Goal: Information Seeking & Learning: Check status

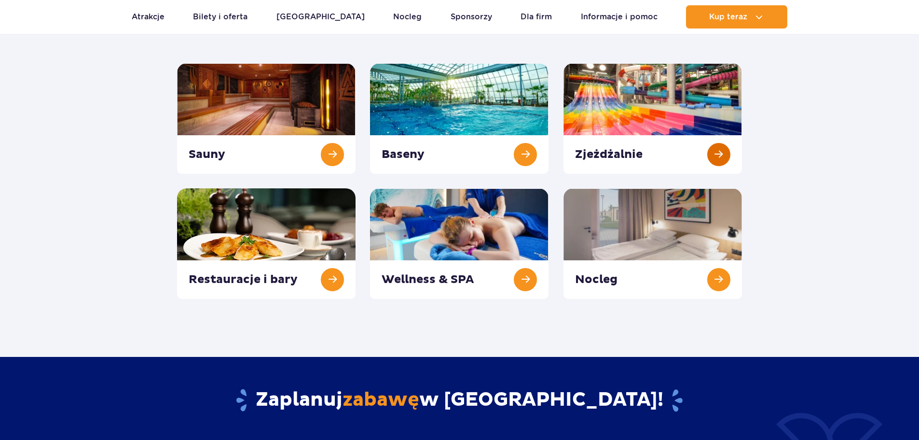
scroll to position [48, 0]
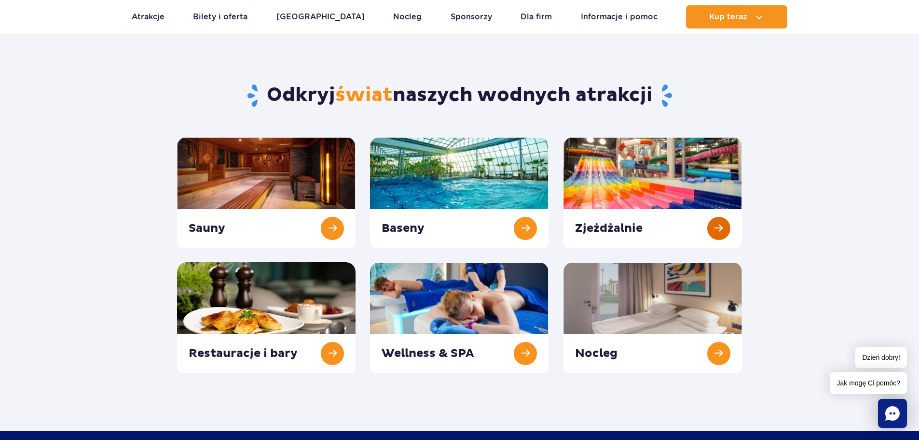
click at [630, 180] on link at bounding box center [653, 192] width 179 height 111
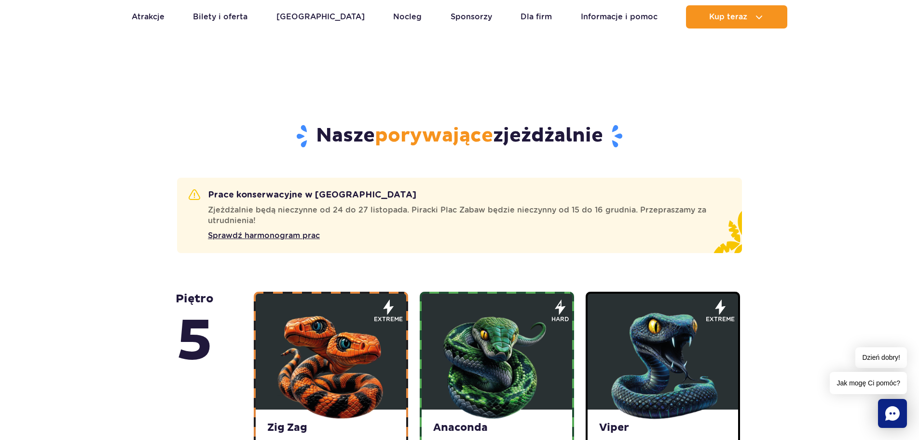
scroll to position [579, 0]
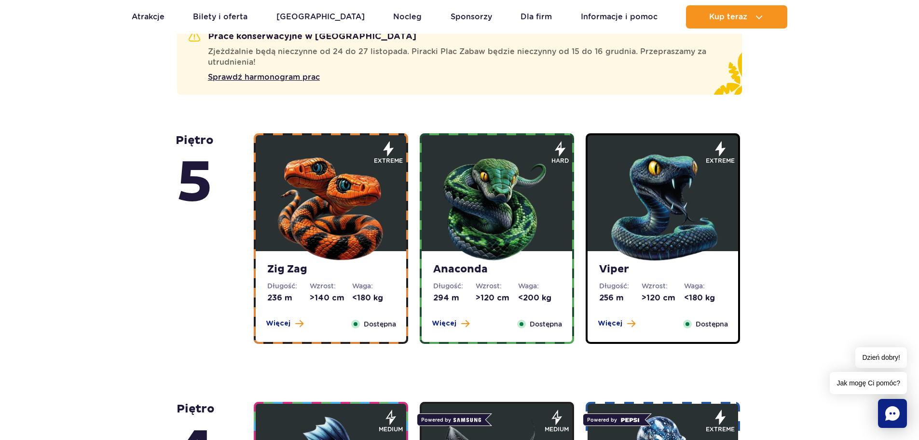
click at [332, 177] on img at bounding box center [331, 205] width 116 height 116
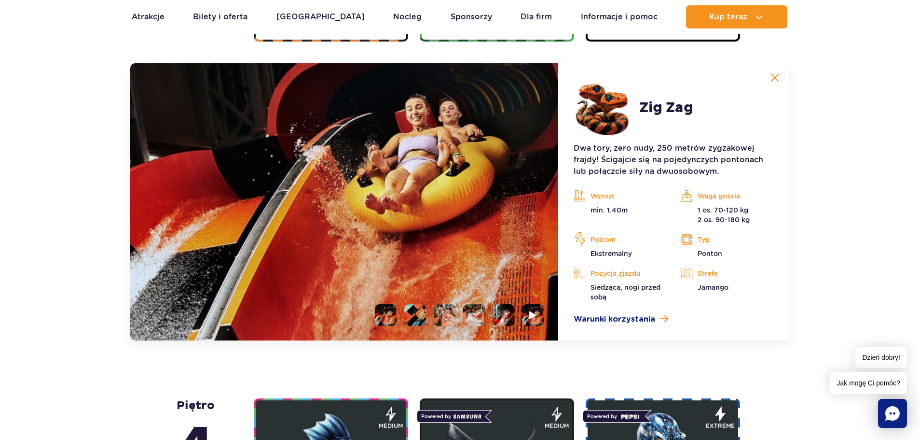
scroll to position [886, 0]
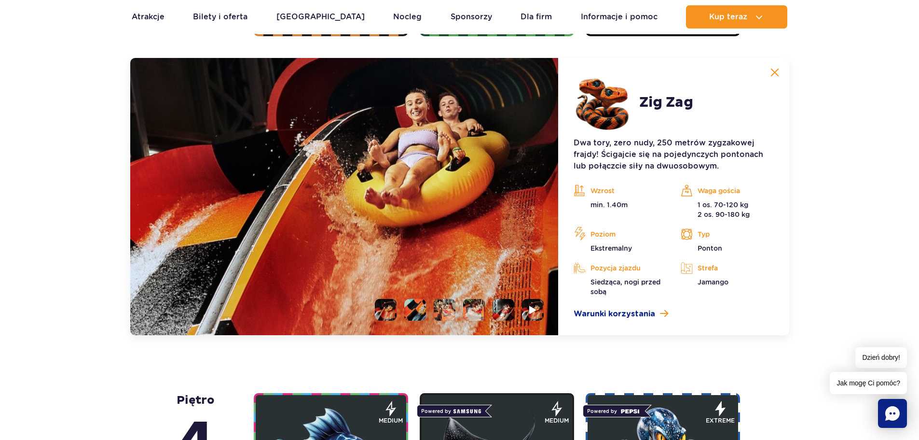
click at [411, 310] on li at bounding box center [415, 310] width 22 height 22
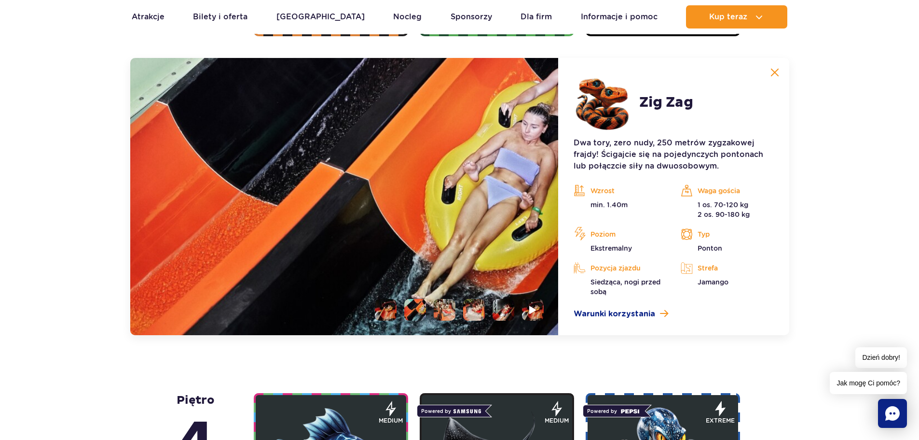
click at [443, 312] on li at bounding box center [445, 310] width 22 height 22
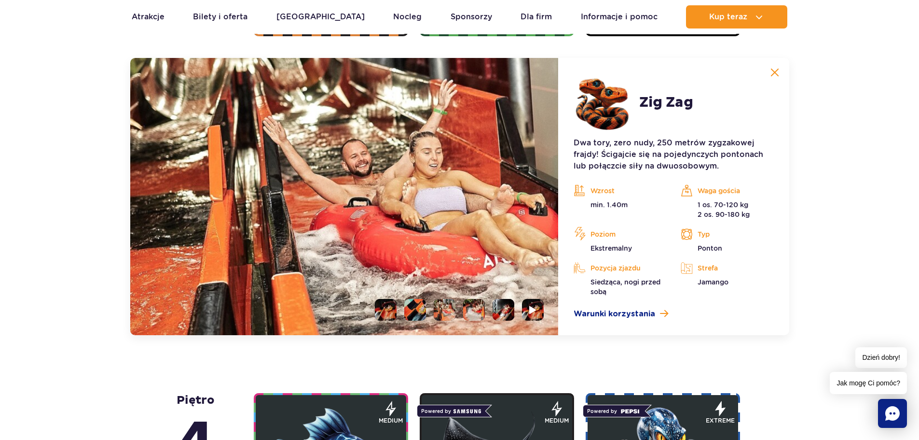
click at [470, 308] on li at bounding box center [474, 310] width 22 height 22
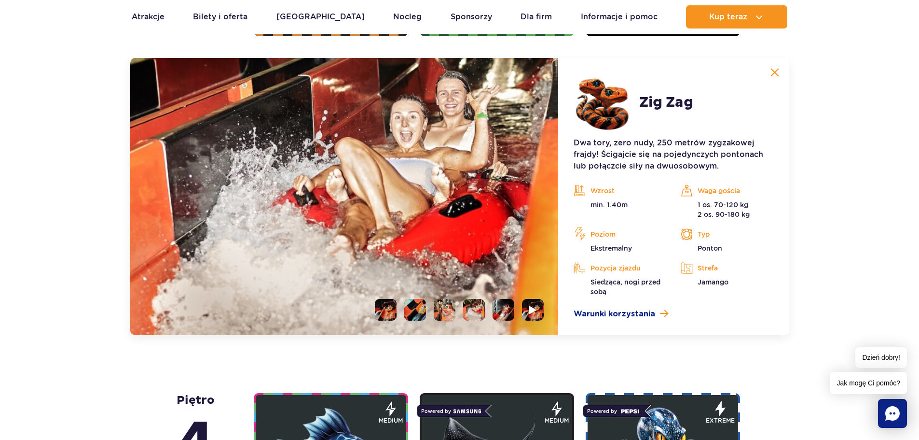
click at [499, 310] on li at bounding box center [504, 310] width 22 height 22
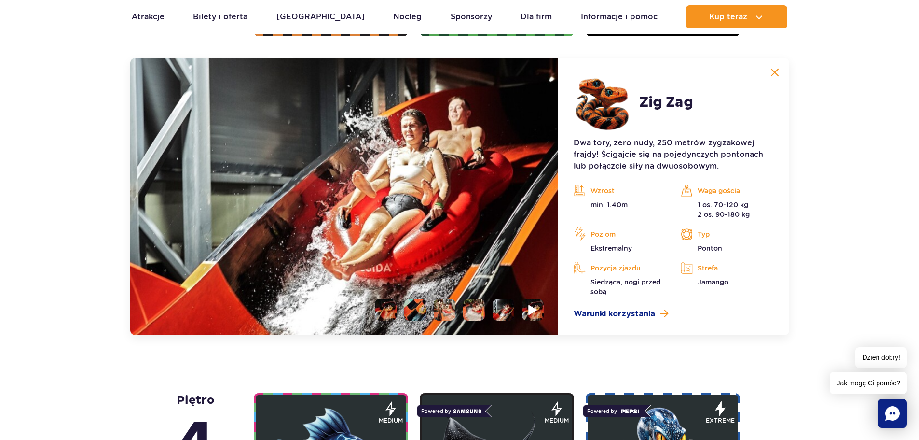
click at [527, 311] on li at bounding box center [533, 310] width 22 height 22
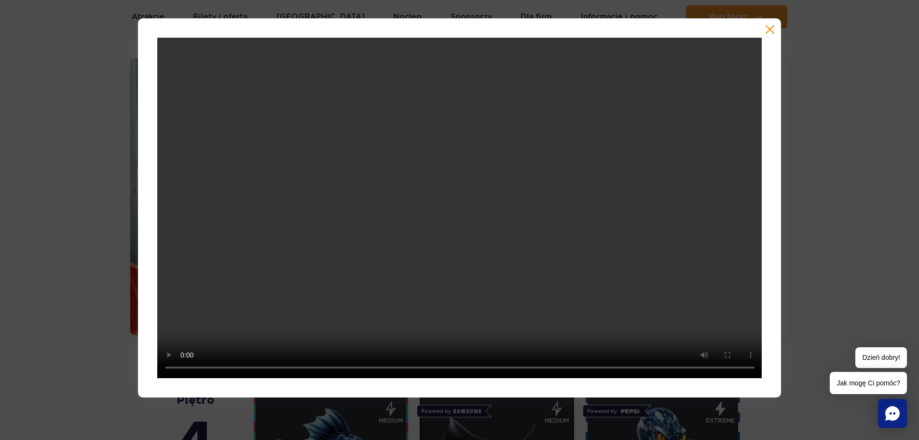
click at [769, 31] on button "button" at bounding box center [770, 30] width 10 height 10
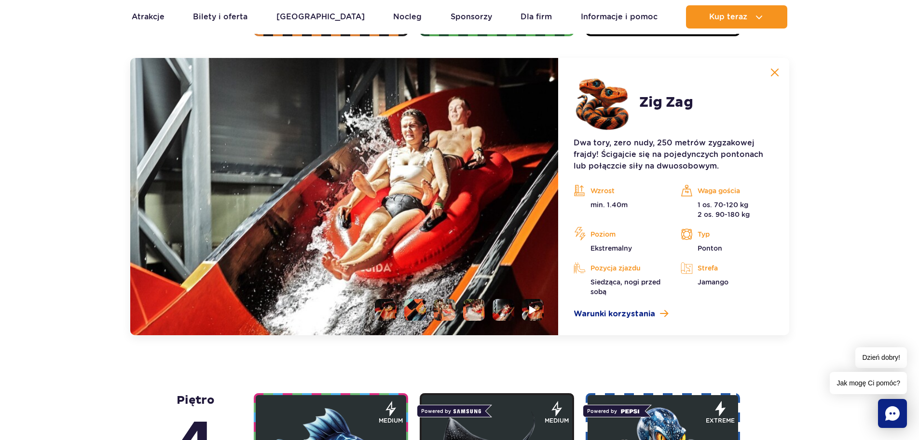
click at [406, 312] on li at bounding box center [415, 310] width 22 height 22
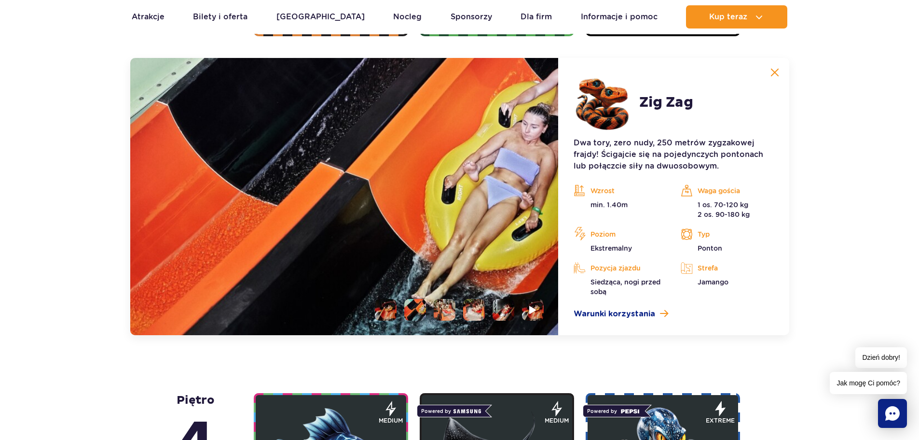
click at [388, 311] on li at bounding box center [386, 310] width 22 height 22
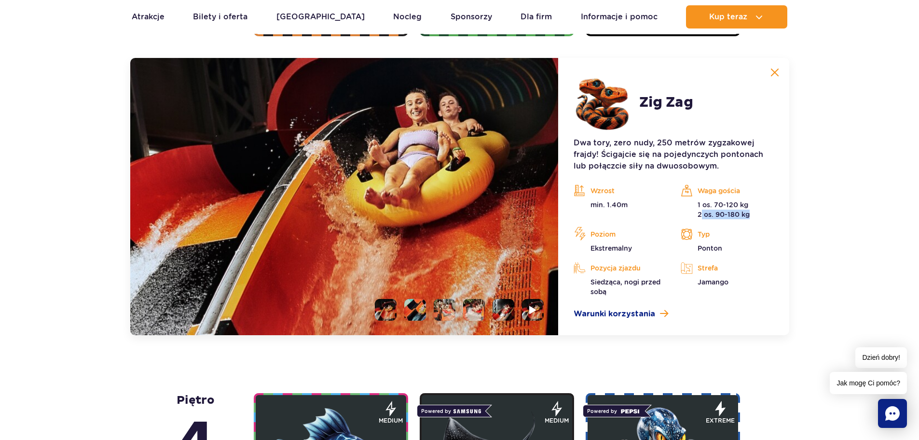
drag, startPoint x: 699, startPoint y: 215, endPoint x: 759, endPoint y: 216, distance: 59.4
click at [748, 214] on p "1 os. 70-120 kg 2 os. 90-180 kg" at bounding box center [727, 209] width 93 height 19
click at [767, 216] on p "1 os. 70-120 kg 2 os. 90-180 kg" at bounding box center [727, 209] width 93 height 19
drag, startPoint x: 701, startPoint y: 205, endPoint x: 758, endPoint y: 204, distance: 56.5
click at [757, 204] on p "1 os. 70-120 kg 2 os. 90-180 kg" at bounding box center [727, 209] width 93 height 19
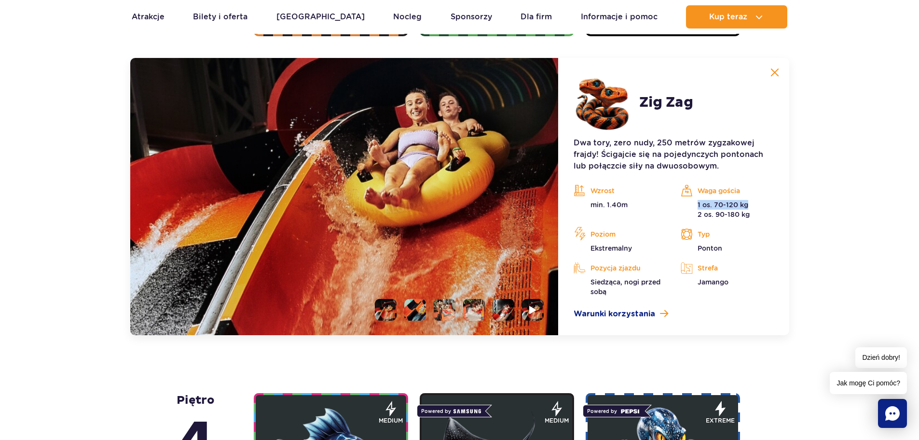
click at [767, 205] on p "1 os. 70-120 kg 2 os. 90-180 kg" at bounding box center [727, 209] width 93 height 19
drag, startPoint x: 695, startPoint y: 204, endPoint x: 749, endPoint y: 205, distance: 53.6
click at [747, 205] on p "1 os. 70-120 kg 2 os. 90-180 kg" at bounding box center [727, 209] width 93 height 19
click at [767, 207] on p "1 os. 70-120 kg 2 os. 90-180 kg" at bounding box center [727, 209] width 93 height 19
click at [767, 199] on div "Waga gościa 1 os. 70-120 kg 2 os. 90-180 kg" at bounding box center [727, 201] width 93 height 36
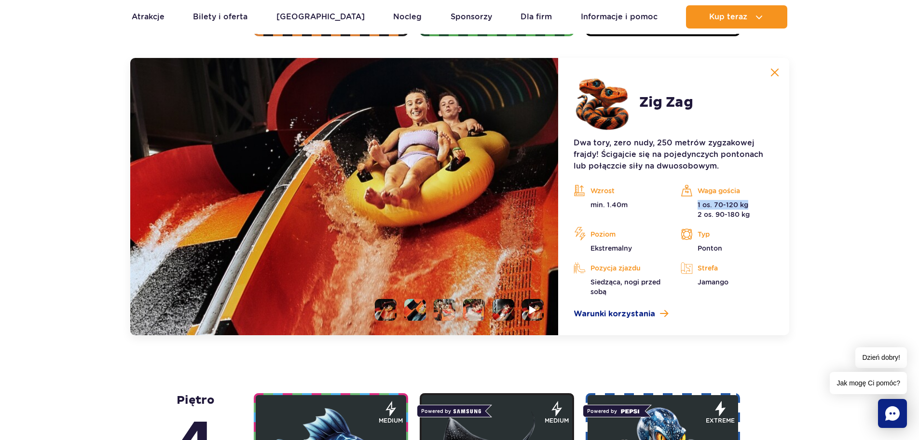
drag, startPoint x: 700, startPoint y: 213, endPoint x: 765, endPoint y: 211, distance: 65.2
click at [754, 212] on p "1 os. 70-120 kg 2 os. 90-180 kg" at bounding box center [727, 209] width 93 height 19
click at [765, 211] on p "1 os. 70-120 kg 2 os. 90-180 kg" at bounding box center [727, 209] width 93 height 19
click at [773, 74] on img at bounding box center [775, 72] width 9 height 9
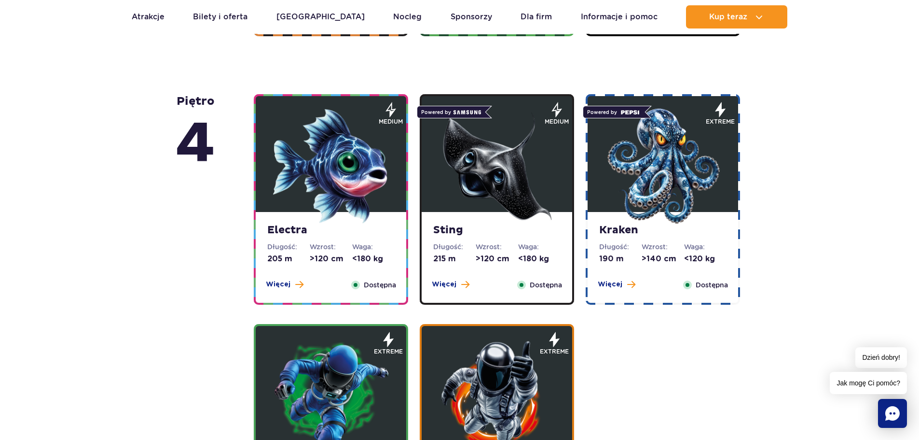
click at [496, 158] on img at bounding box center [497, 166] width 116 height 116
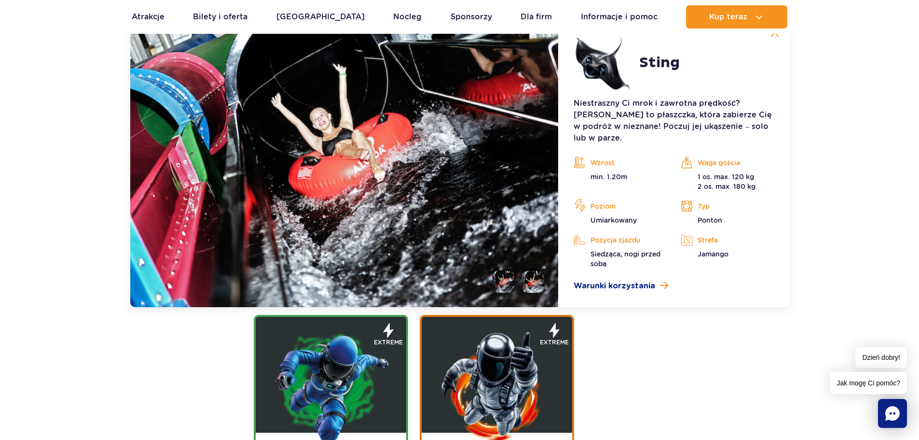
scroll to position [1155, 0]
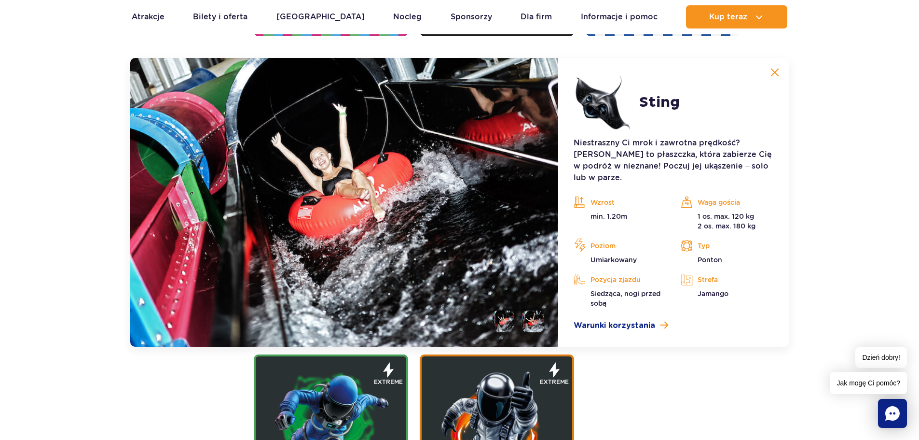
click at [778, 74] on img at bounding box center [775, 72] width 9 height 9
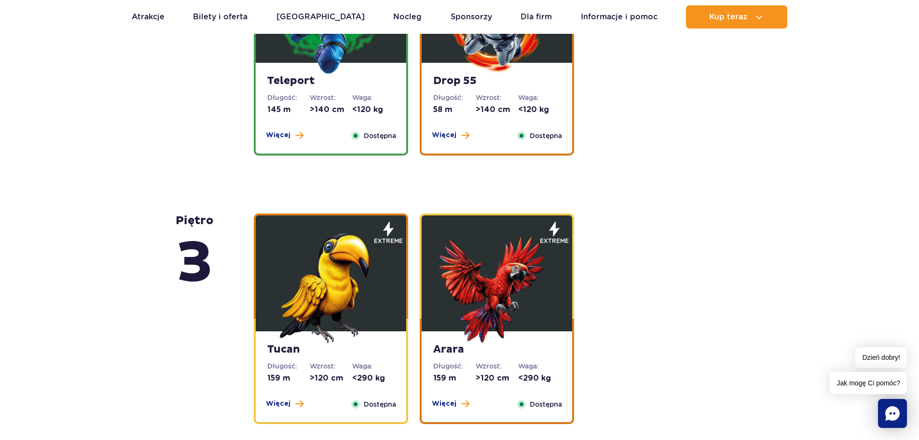
scroll to position [1299, 0]
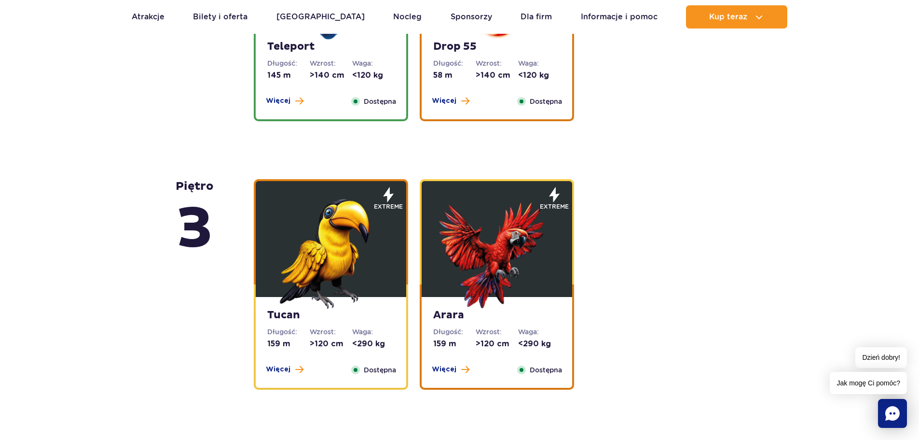
click at [315, 229] on img at bounding box center [331, 251] width 116 height 116
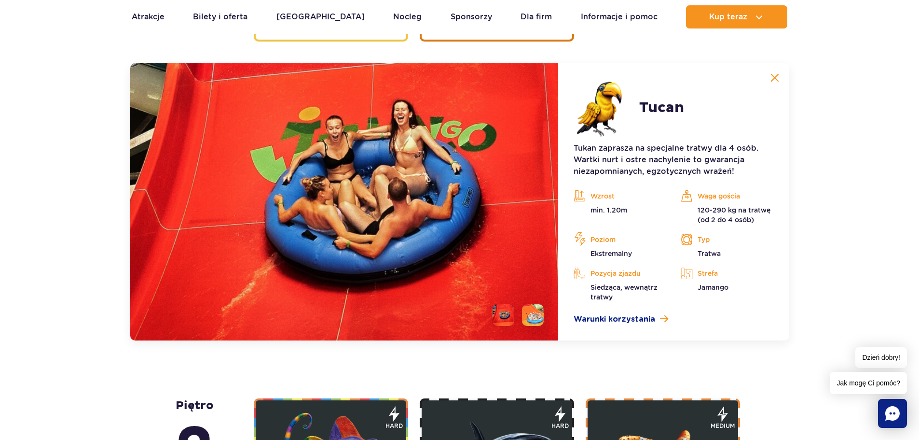
scroll to position [1653, 0]
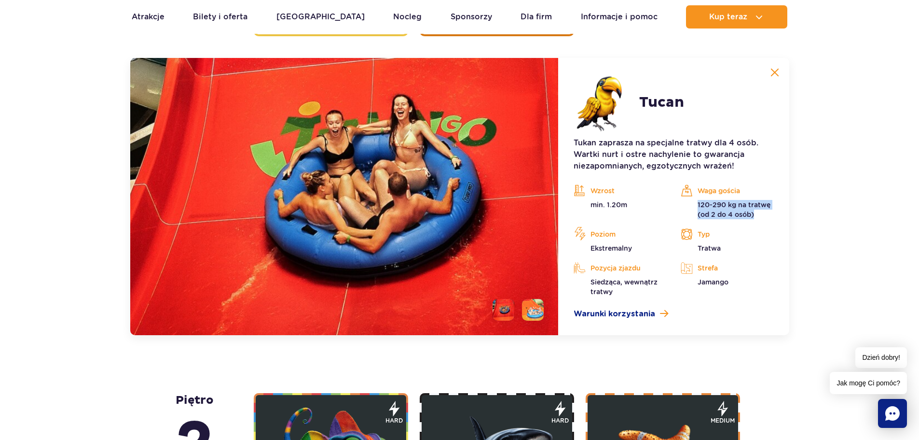
drag, startPoint x: 696, startPoint y: 203, endPoint x: 778, endPoint y: 218, distance: 82.9
click at [771, 218] on p "120-290 kg na tratwę (od 2 do 4 osób)" at bounding box center [727, 209] width 93 height 19
click at [822, 219] on div "piętro 5 Zig Zag Długość: 236 m Wzrost: >140 cm Waga: <180 kg Więcej Zamknij Do…" at bounding box center [459, 195] width 919 height 2349
click at [532, 311] on li at bounding box center [533, 310] width 22 height 22
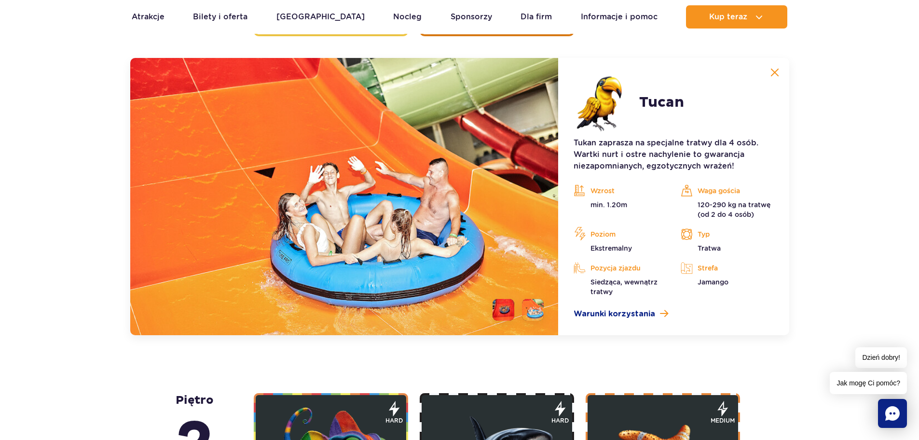
click at [772, 70] on img at bounding box center [775, 72] width 9 height 9
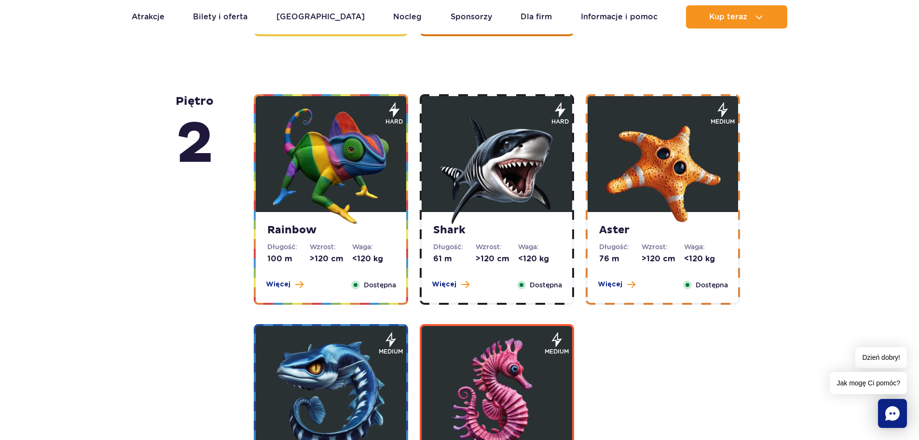
click at [516, 153] on img at bounding box center [497, 166] width 116 height 116
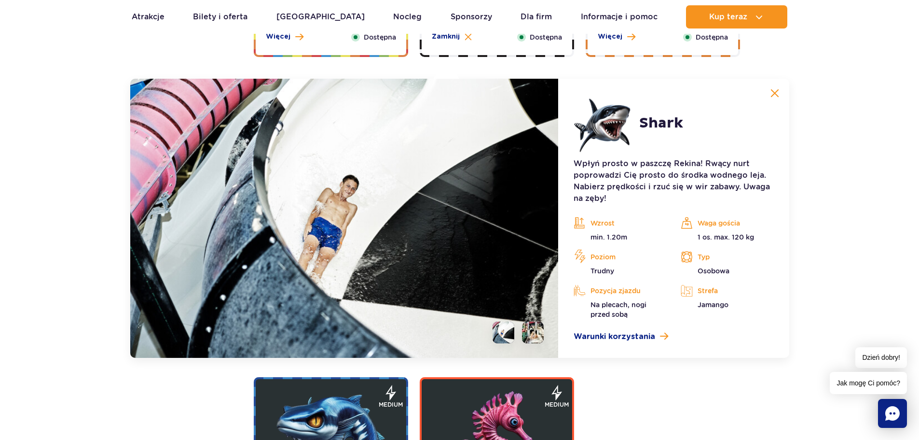
scroll to position [1921, 0]
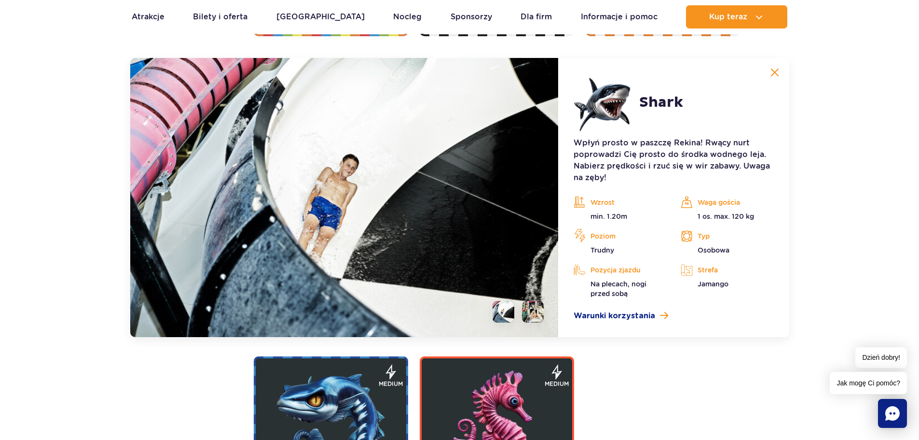
click at [777, 73] on img at bounding box center [775, 72] width 9 height 9
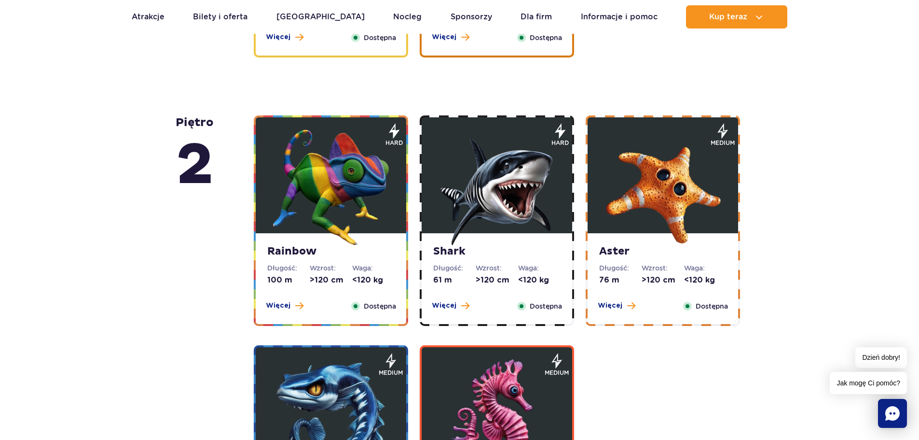
click at [641, 192] on img at bounding box center [663, 187] width 116 height 116
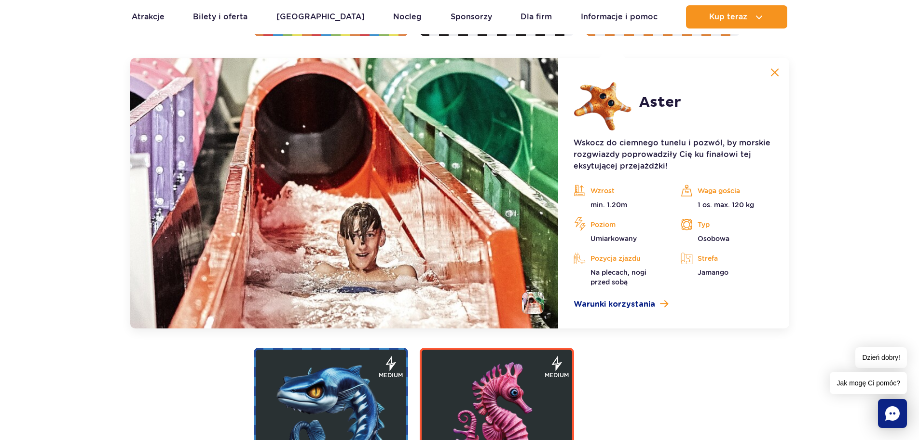
click at [772, 74] on img at bounding box center [775, 72] width 9 height 9
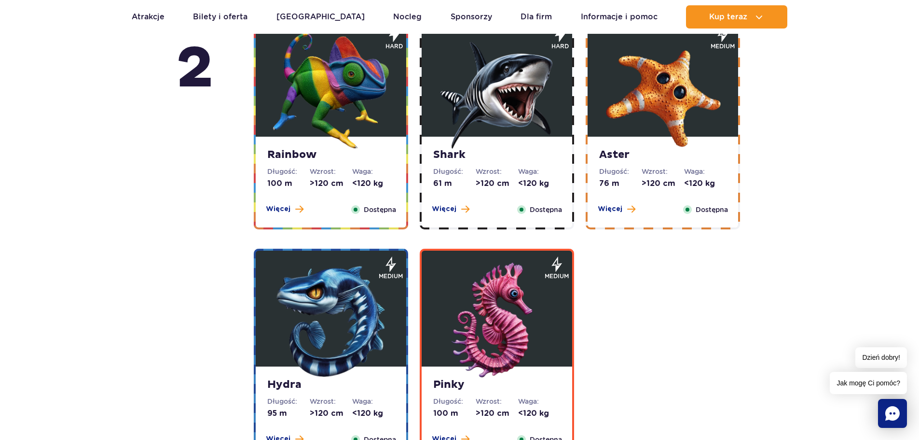
click at [500, 143] on img at bounding box center [497, 91] width 116 height 116
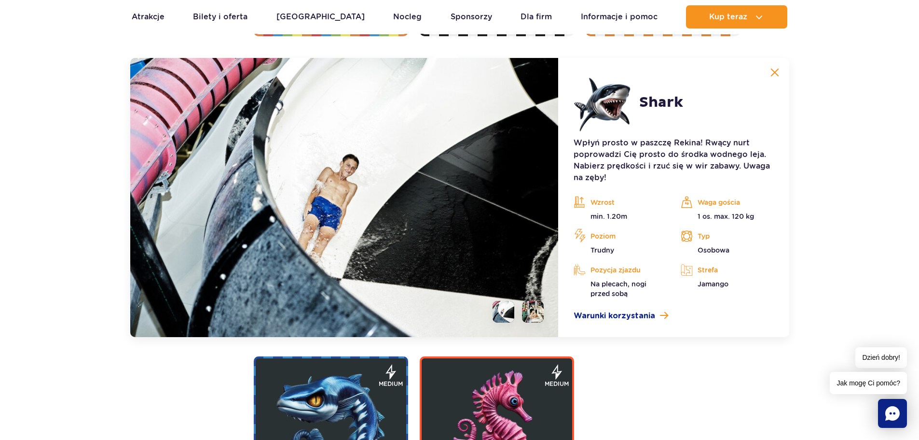
click at [779, 75] on img at bounding box center [775, 72] width 9 height 9
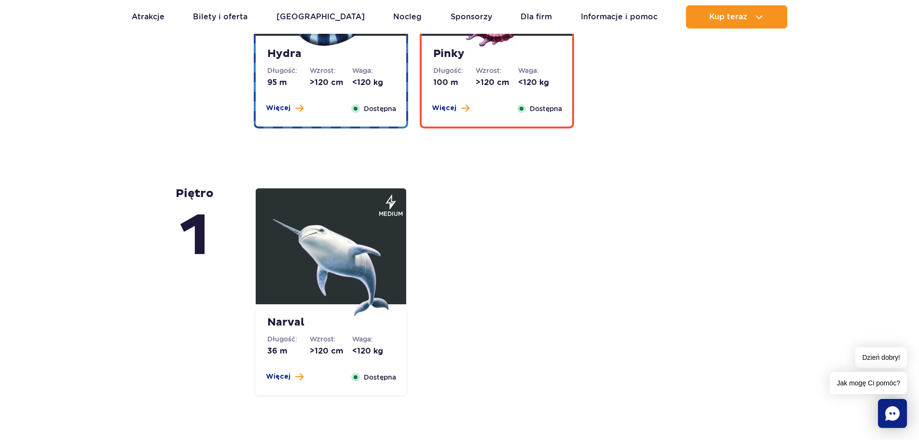
scroll to position [2114, 0]
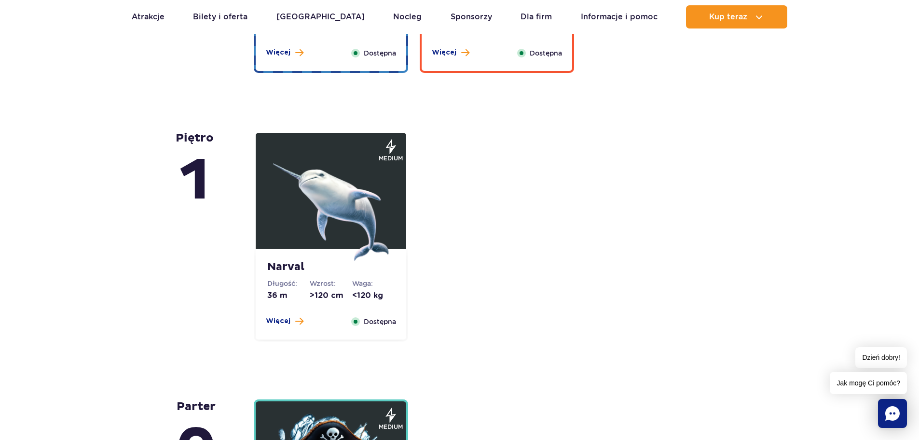
click at [338, 177] on img at bounding box center [331, 203] width 116 height 116
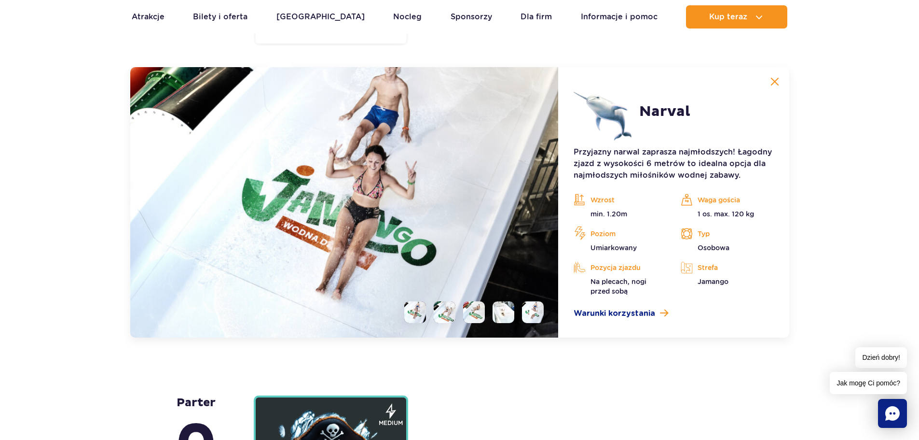
scroll to position [2419, 0]
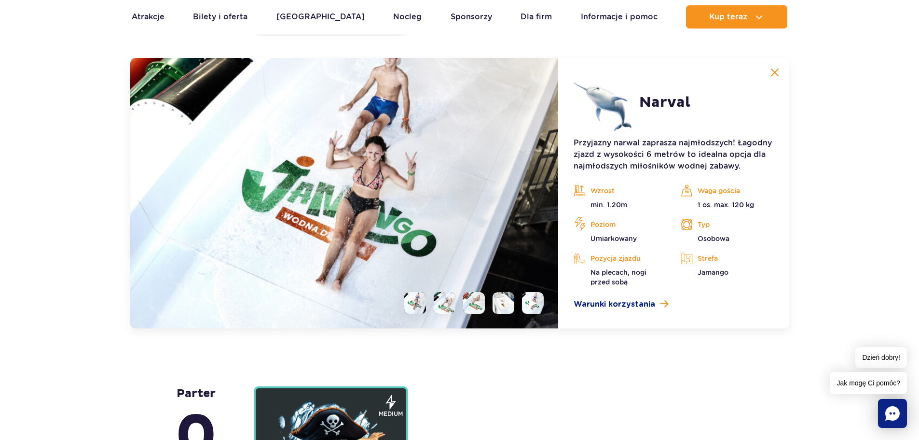
click at [773, 69] on img at bounding box center [775, 72] width 9 height 9
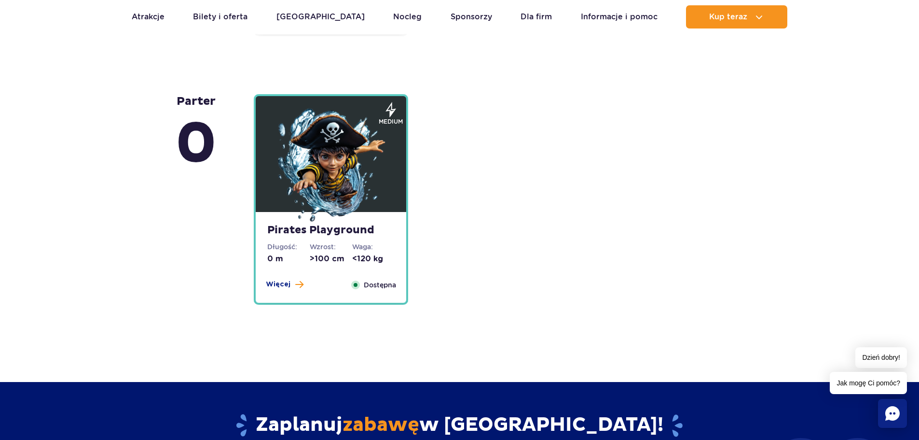
click at [332, 156] on img at bounding box center [331, 166] width 116 height 116
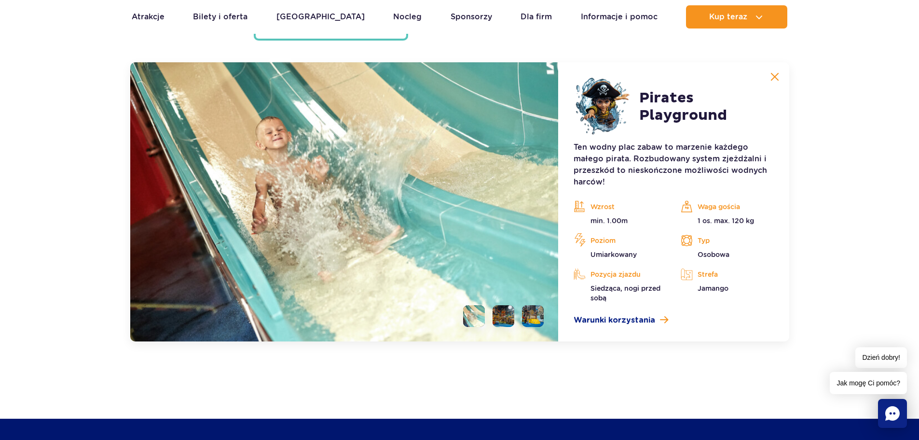
scroll to position [2687, 0]
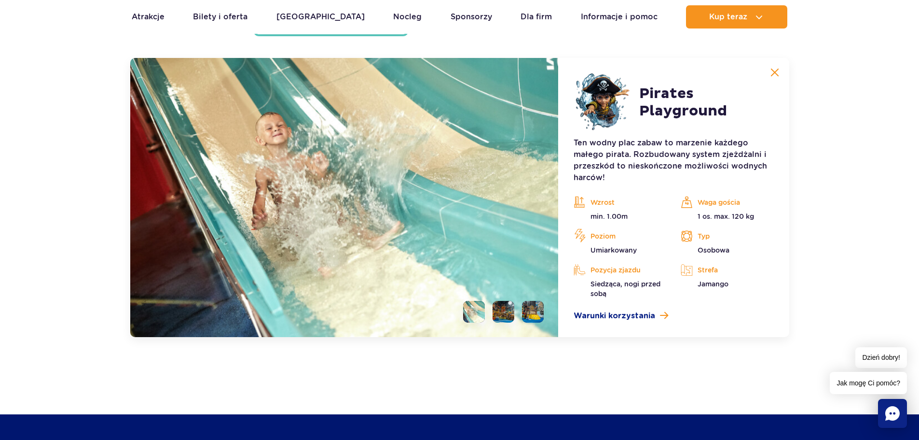
click at [499, 307] on li at bounding box center [504, 312] width 22 height 22
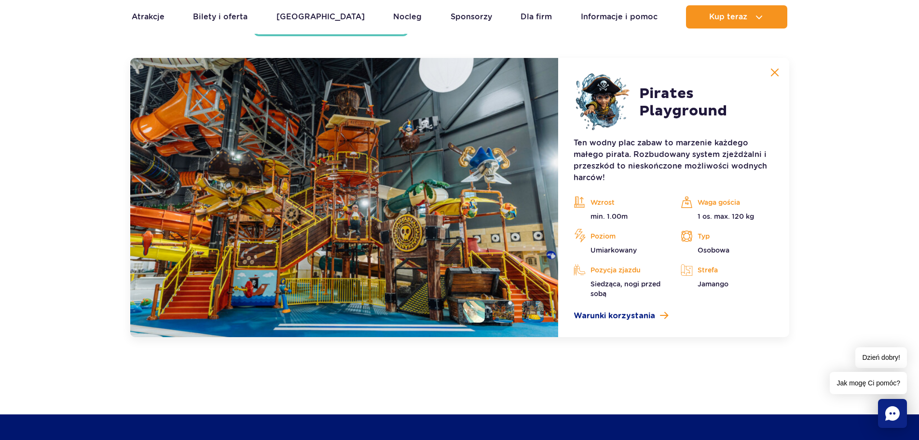
click at [524, 310] on li at bounding box center [533, 312] width 22 height 22
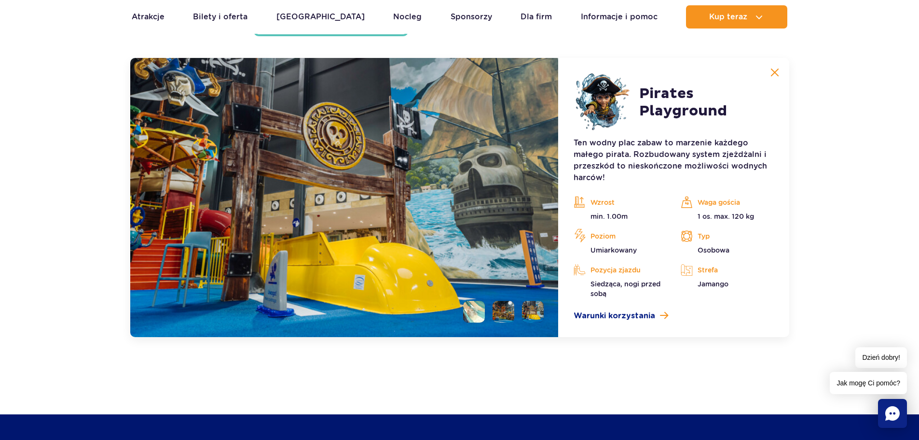
click at [774, 74] on img at bounding box center [775, 72] width 9 height 9
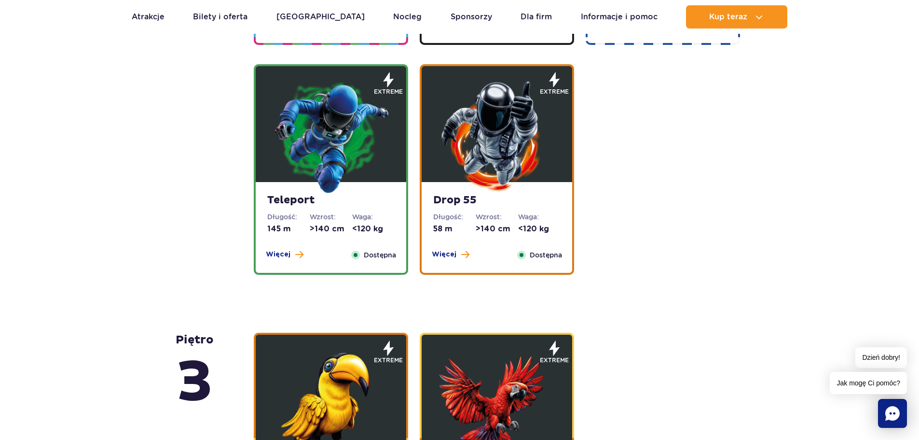
scroll to position [1143, 0]
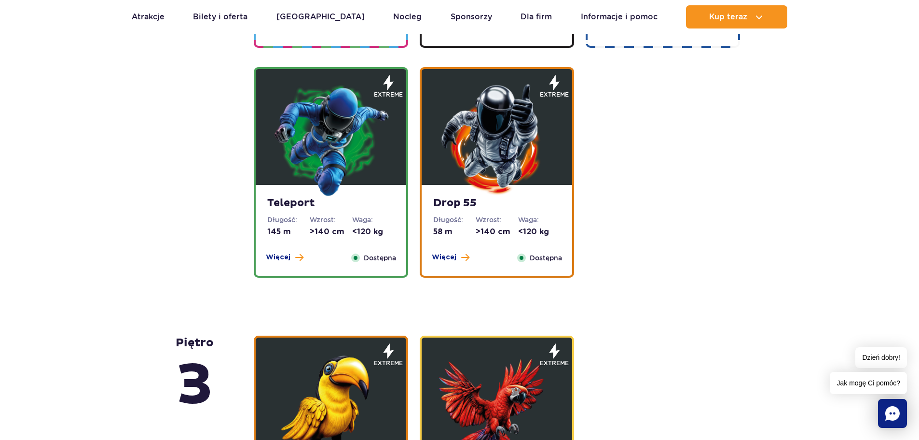
click at [696, 145] on div "Electra Długość: 205 m Wzrost: >120 cm Waga: <180 kg Więcej Zamknij Dostępna me…" at bounding box center [498, 57] width 501 height 440
click at [495, 130] on img at bounding box center [497, 139] width 116 height 116
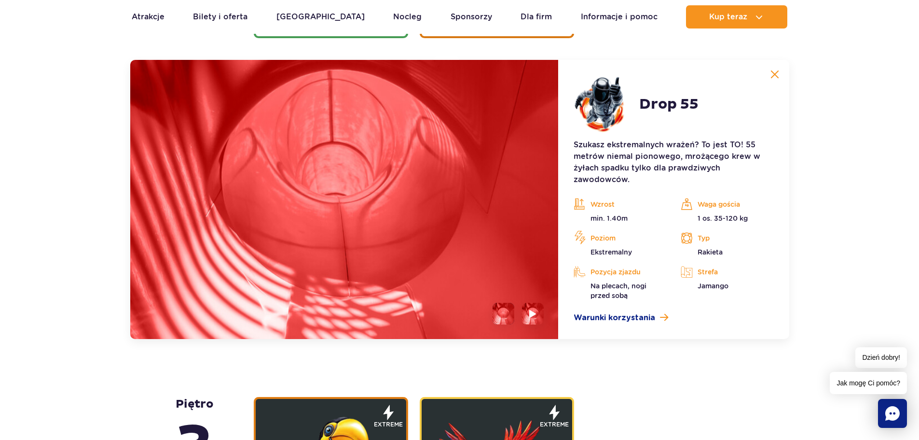
scroll to position [1384, 0]
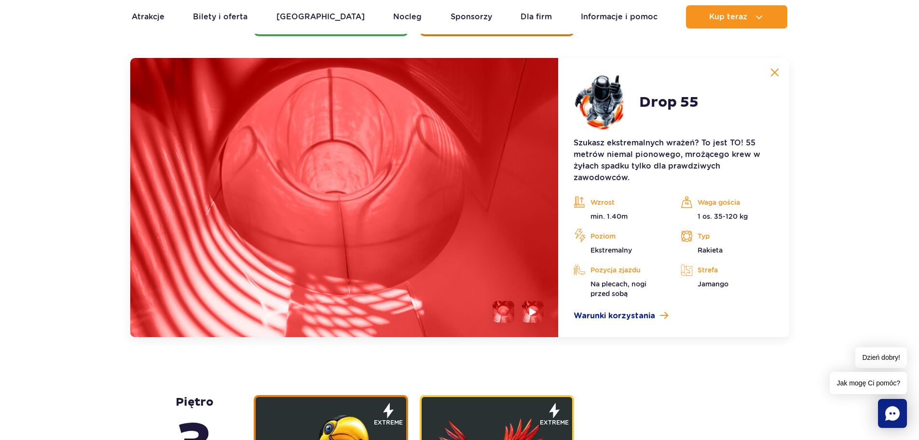
click at [500, 313] on li at bounding box center [504, 312] width 22 height 22
click at [529, 312] on img at bounding box center [533, 311] width 9 height 11
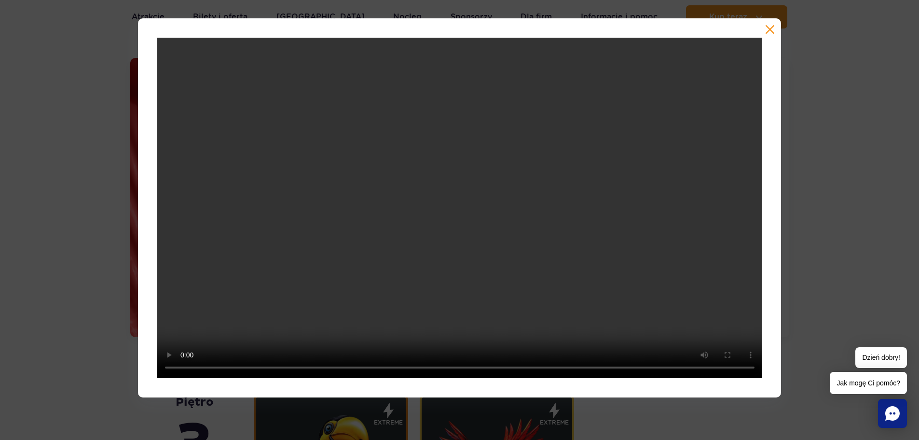
click at [770, 30] on button "button" at bounding box center [770, 30] width 10 height 10
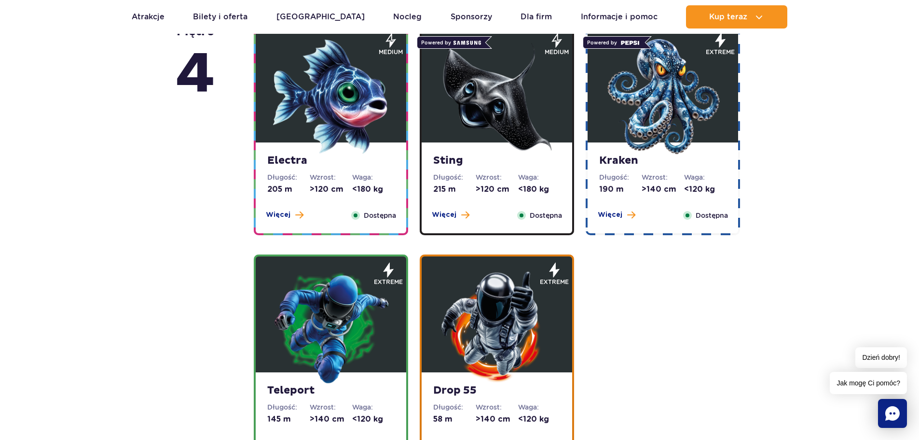
scroll to position [902, 0]
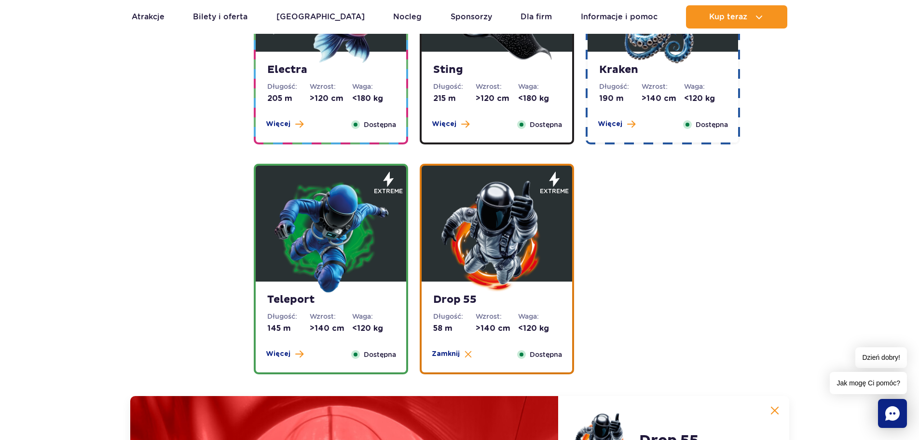
click at [311, 200] on img at bounding box center [331, 236] width 116 height 116
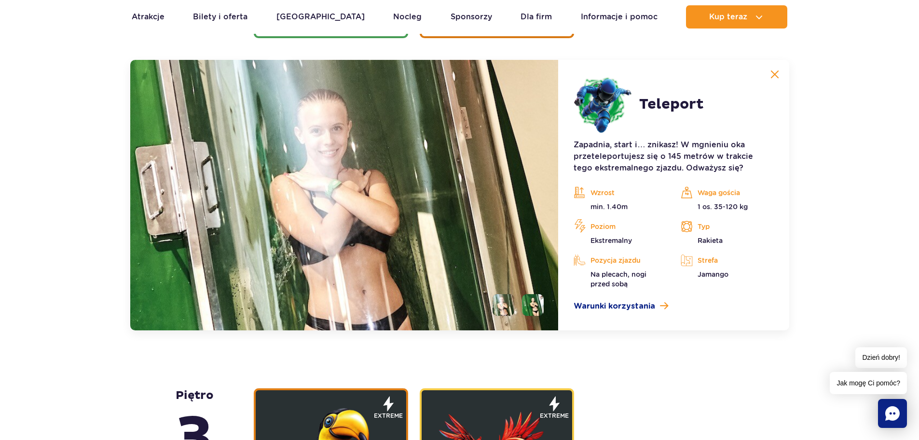
scroll to position [1384, 0]
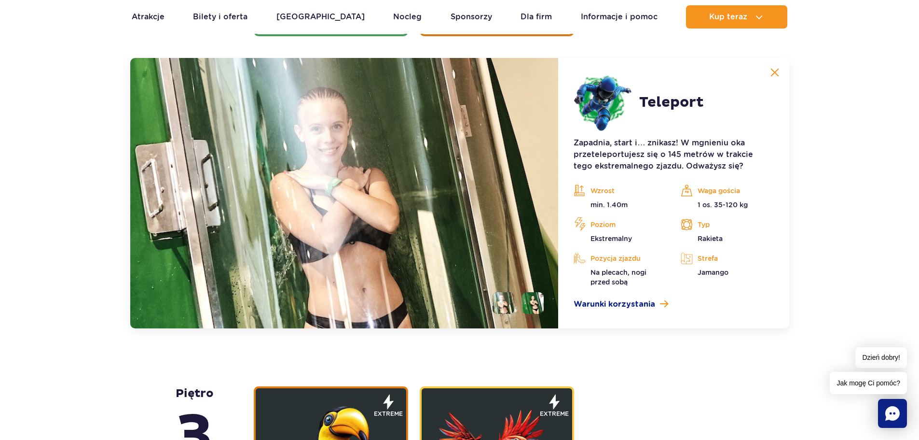
click at [531, 307] on li at bounding box center [533, 303] width 22 height 22
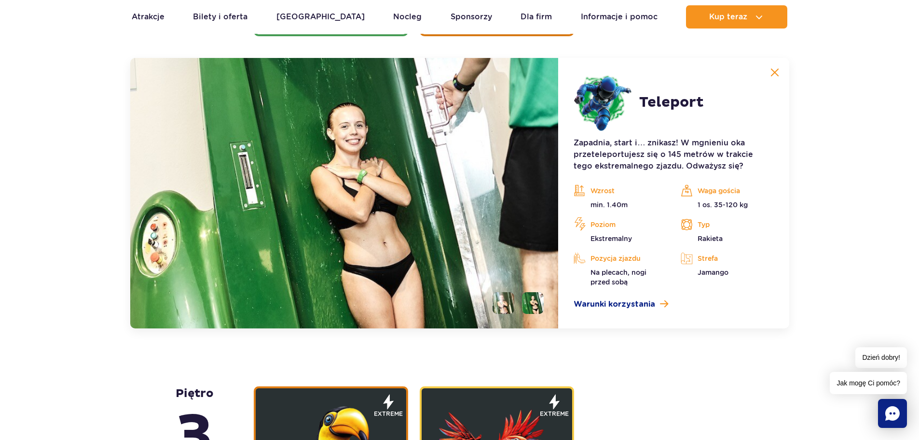
click at [503, 306] on li at bounding box center [504, 303] width 22 height 22
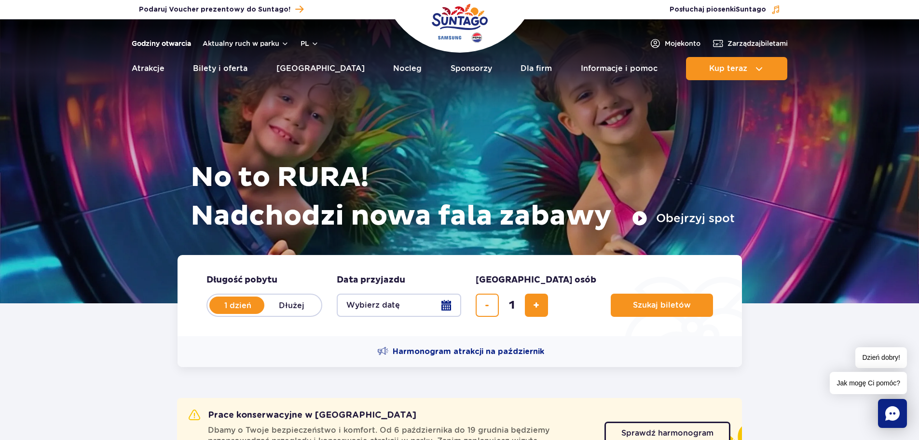
click at [152, 42] on link "Godziny otwarcia" at bounding box center [161, 44] width 59 height 10
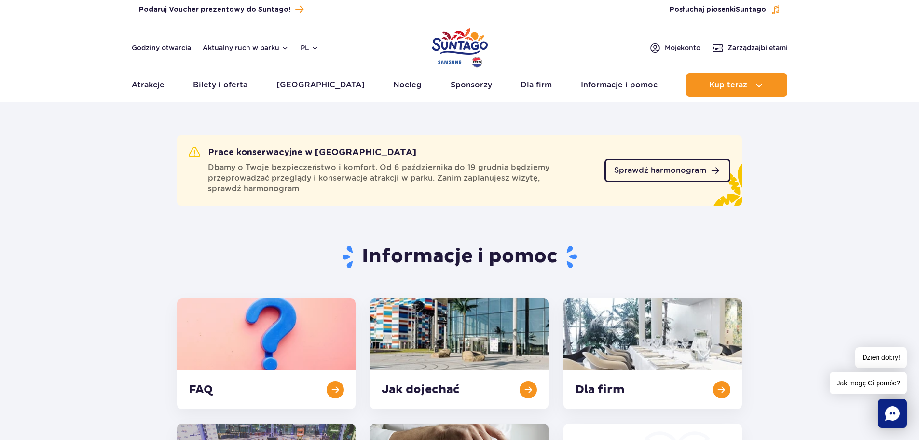
click at [647, 173] on span "Sprawdź harmonogram" at bounding box center [660, 170] width 92 height 8
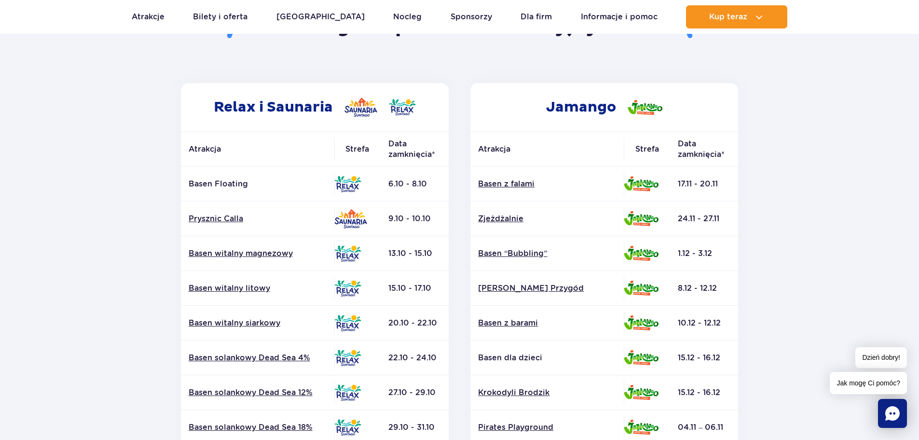
scroll to position [145, 0]
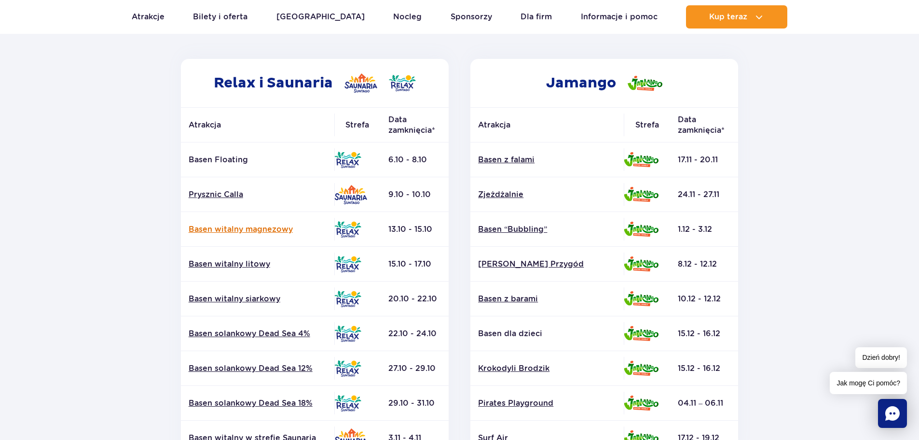
click at [240, 224] on link "Basen witalny magnezowy" at bounding box center [258, 229] width 138 height 11
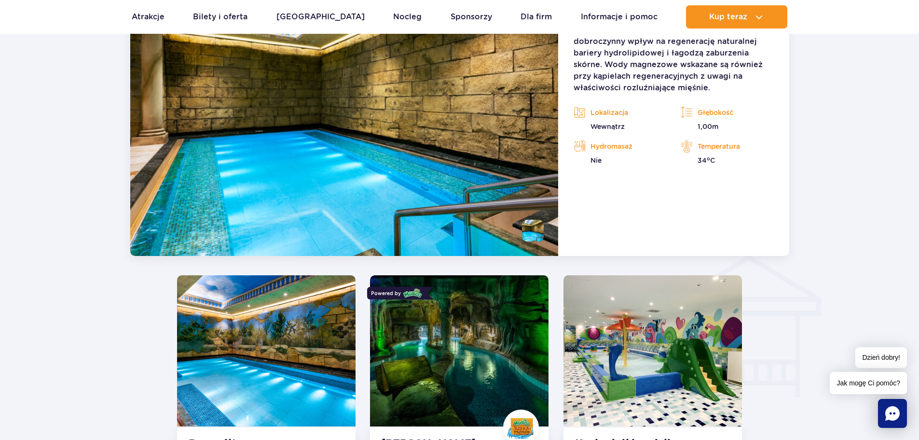
scroll to position [945, 0]
